Goal: Navigation & Orientation: Find specific page/section

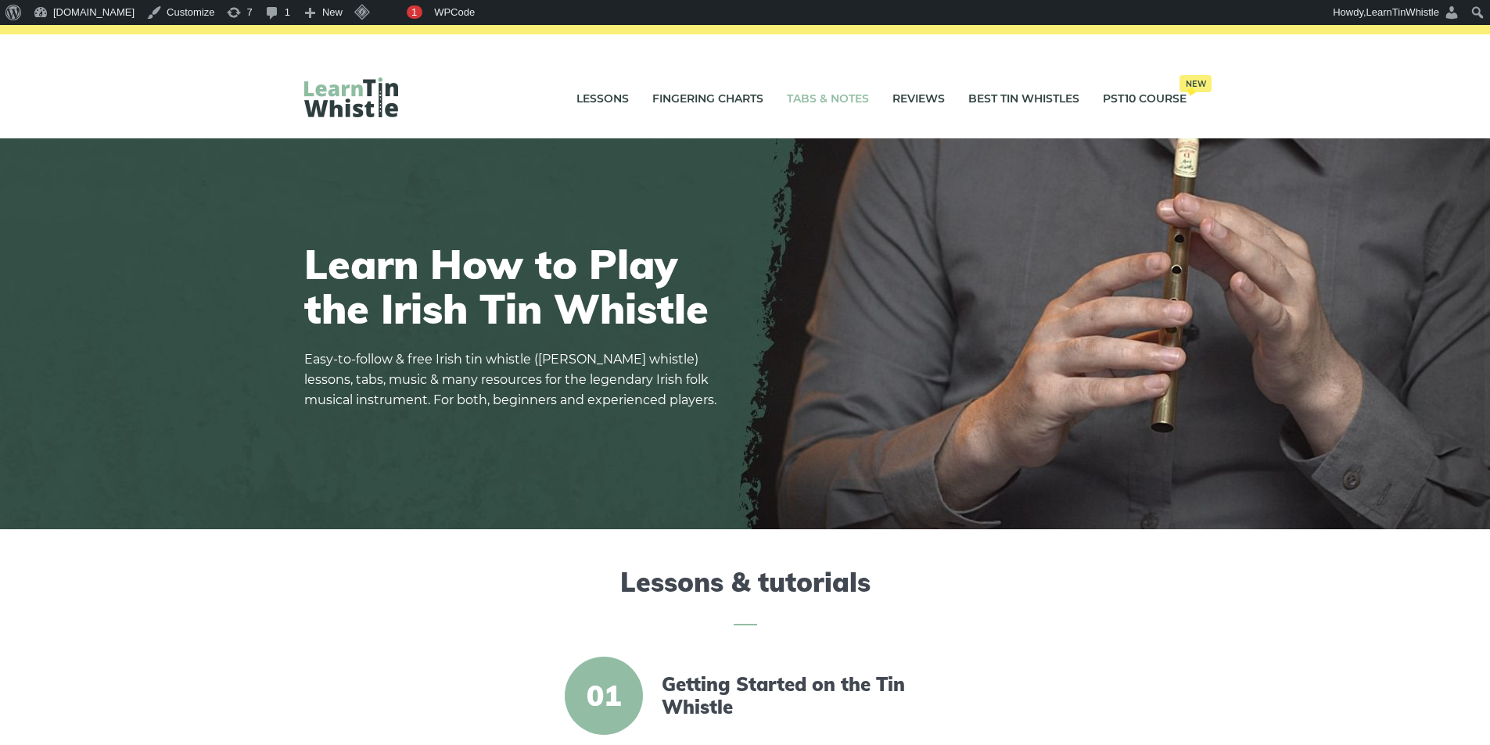
click at [841, 98] on link "Tabs & Notes" at bounding box center [828, 99] width 82 height 39
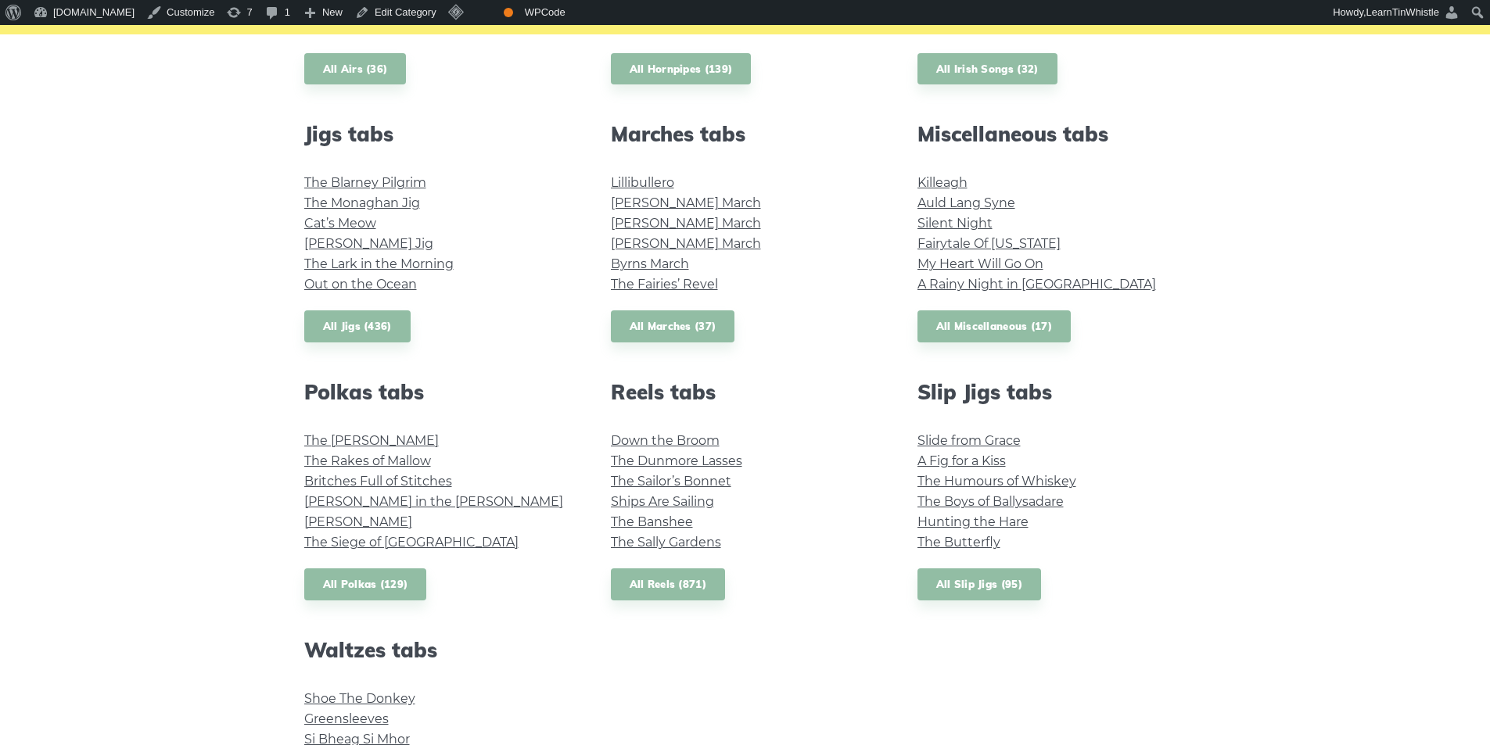
scroll to position [626, 0]
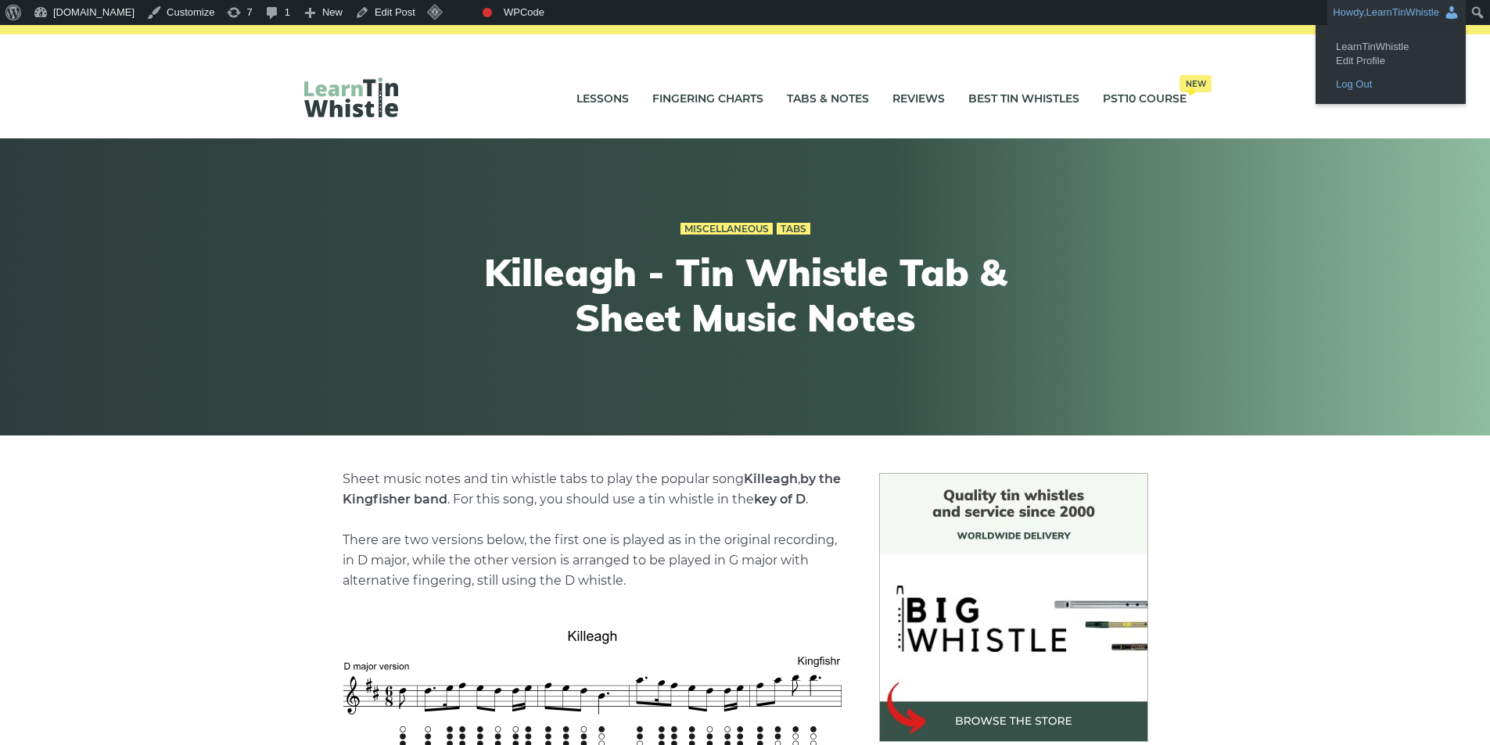
click at [1363, 84] on link "Log Out" at bounding box center [1390, 84] width 125 height 20
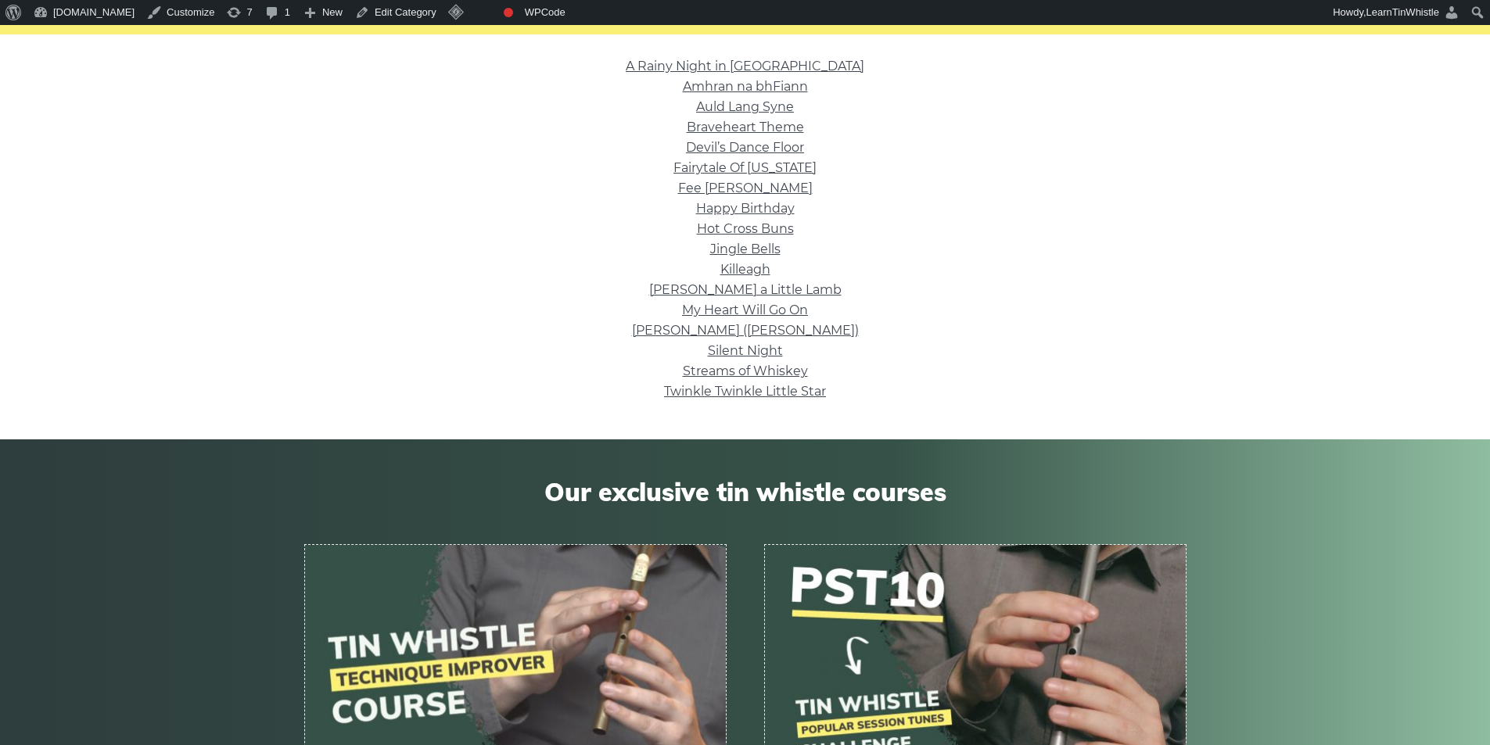
scroll to position [104, 0]
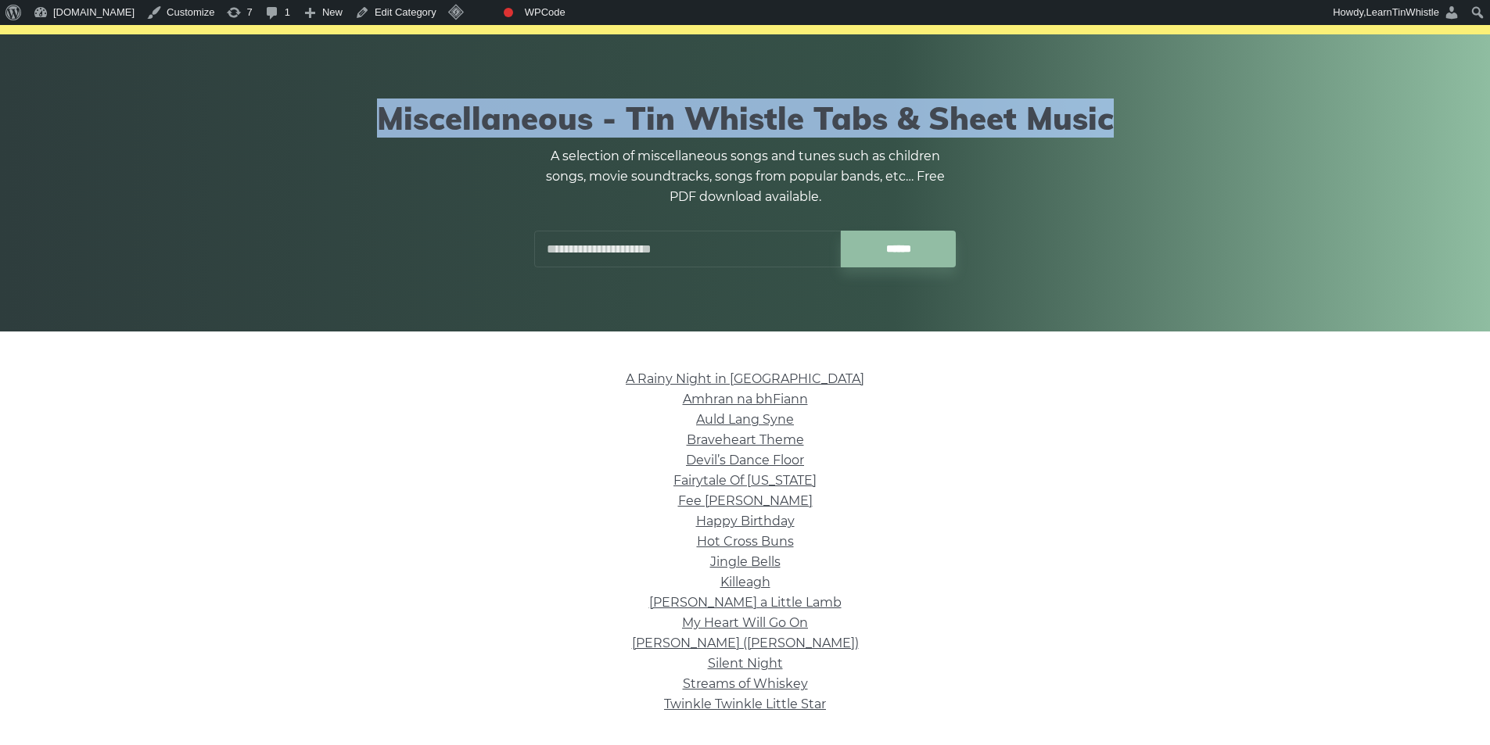
drag, startPoint x: 385, startPoint y: 120, endPoint x: 1104, endPoint y: 135, distance: 719.0
click at [1104, 135] on h1 "Miscellaneous - Tin Whistle Tabs & Sheet Music" at bounding box center [745, 118] width 882 height 38
